Goal: Navigation & Orientation: Find specific page/section

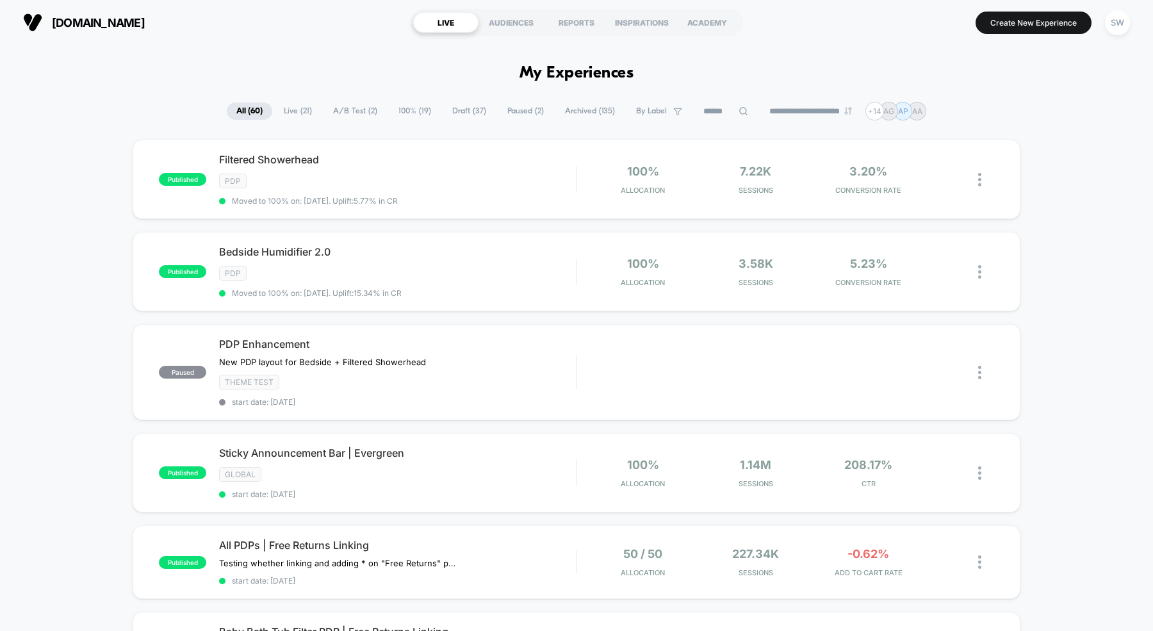
click at [58, 22] on span "[DOMAIN_NAME]" at bounding box center [98, 22] width 93 height 13
click at [25, 24] on img at bounding box center [32, 22] width 19 height 19
click at [29, 24] on img at bounding box center [32, 22] width 19 height 19
click at [1120, 20] on div "SW" at bounding box center [1117, 22] width 25 height 25
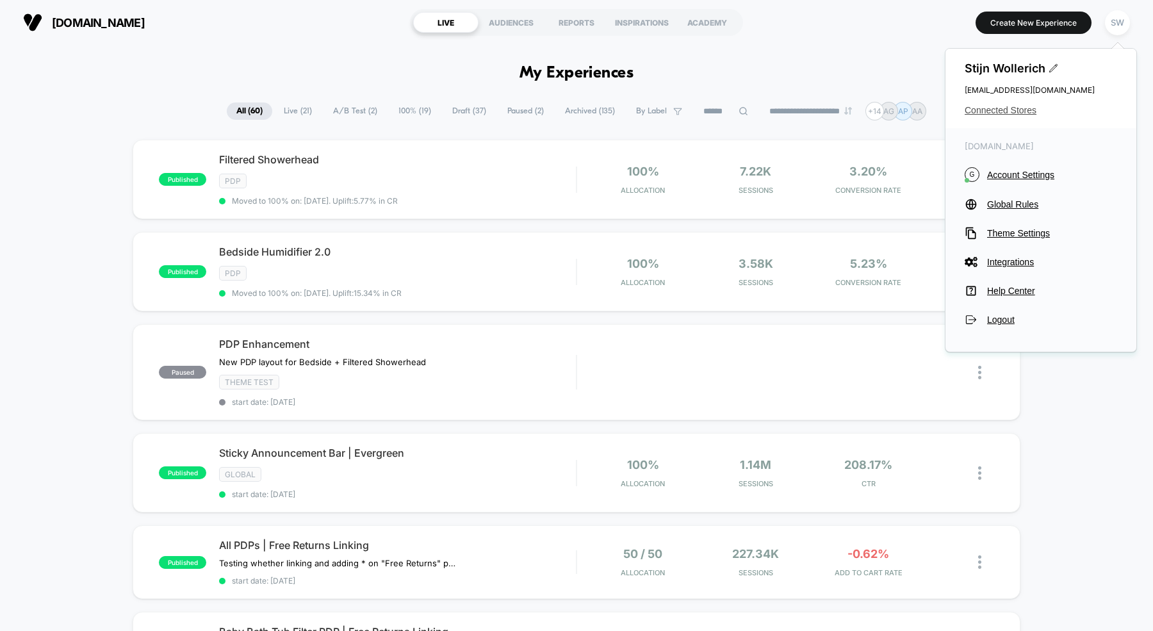
click at [1006, 111] on span "Connected Stores" at bounding box center [1041, 110] width 152 height 10
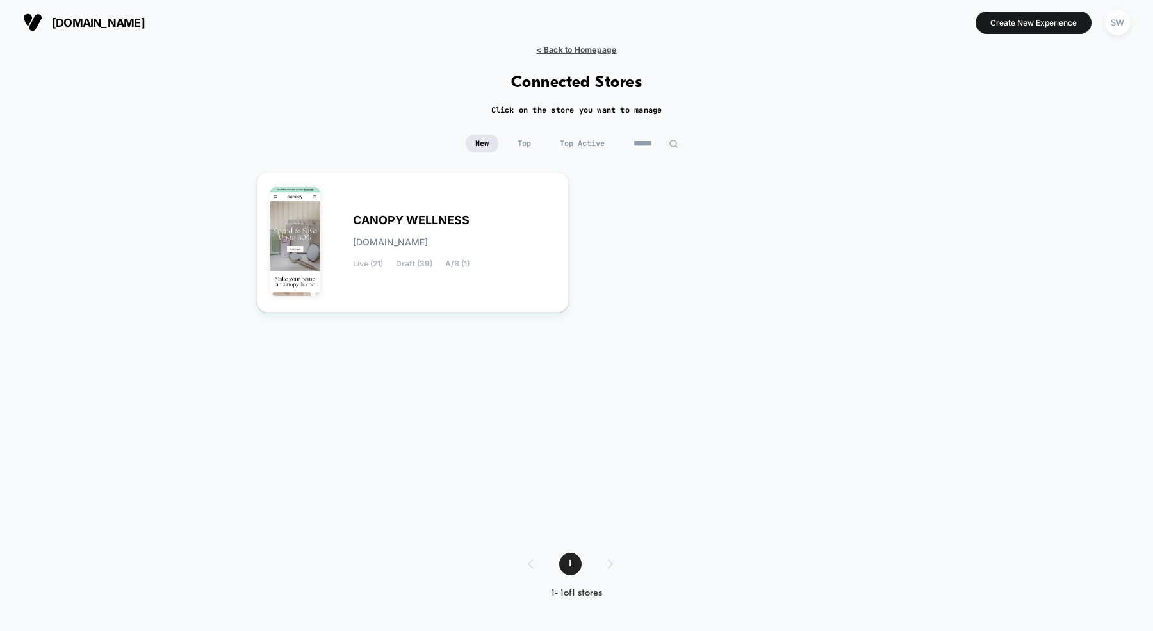
click at [566, 50] on span "< Back to Homepage" at bounding box center [576, 50] width 80 height 10
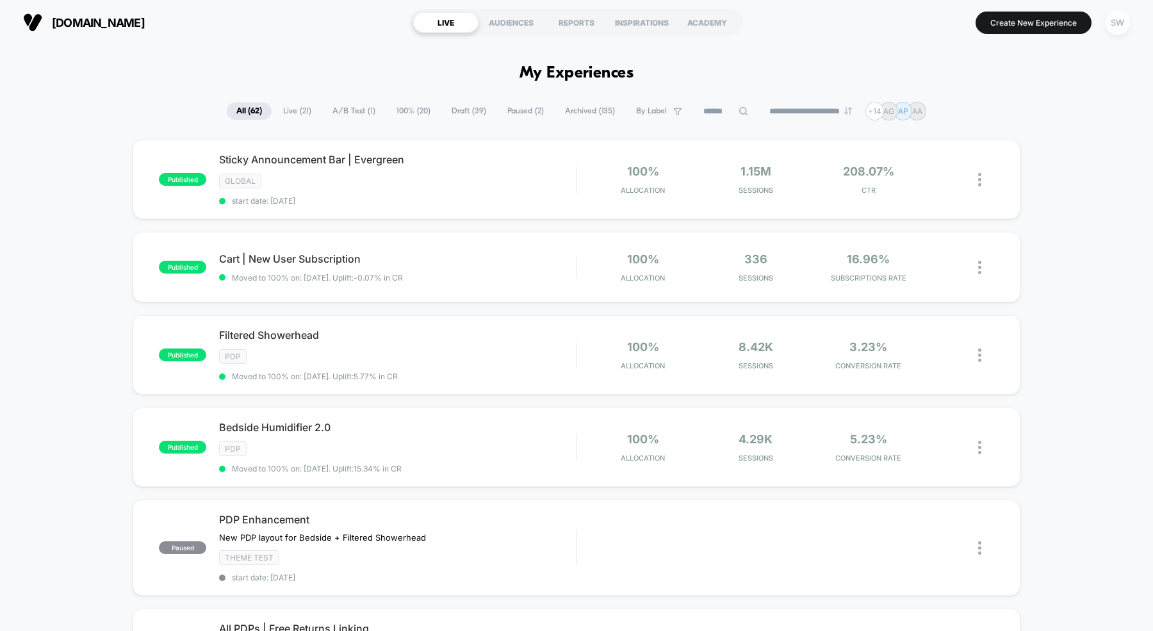
click at [1111, 27] on div "SW" at bounding box center [1117, 22] width 25 height 25
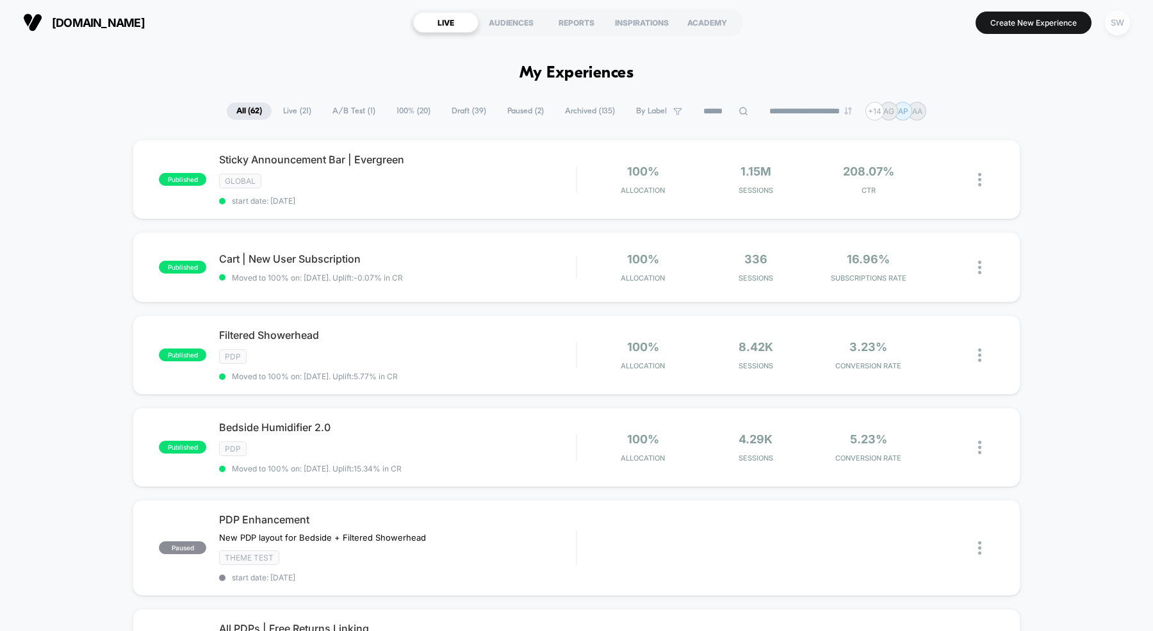
click at [1117, 22] on div "SW" at bounding box center [1117, 22] width 25 height 25
